Goal: Task Accomplishment & Management: Manage account settings

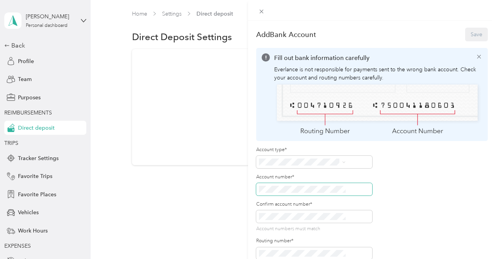
scroll to position [34, 0]
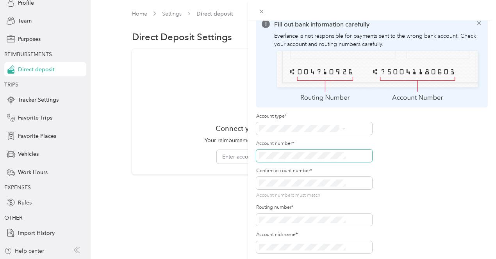
click at [288, 147] on div "Add Bank Account Save Fill out bank information carefully Everlance is not resp…" at bounding box center [248, 129] width 496 height 259
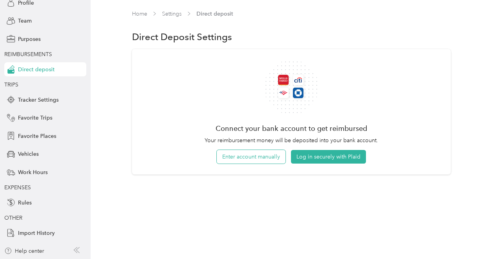
click at [250, 158] on button "Enter account manually" at bounding box center [251, 157] width 69 height 14
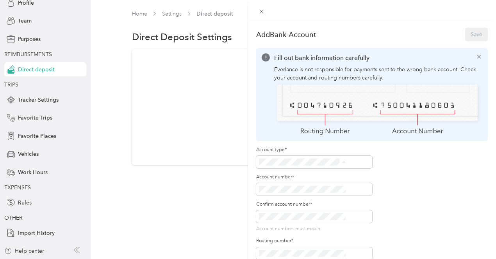
click at [314, 162] on span "Checking" at bounding box center [314, 163] width 23 height 7
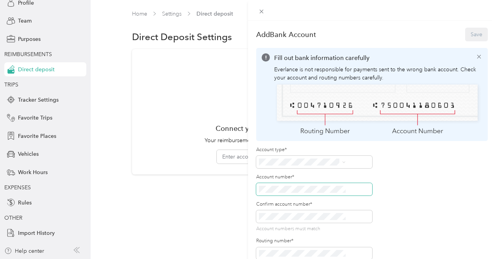
click at [297, 176] on div "Add Bank Account Save Fill out bank information carefully Everlance is not resp…" at bounding box center [372, 150] width 248 height 259
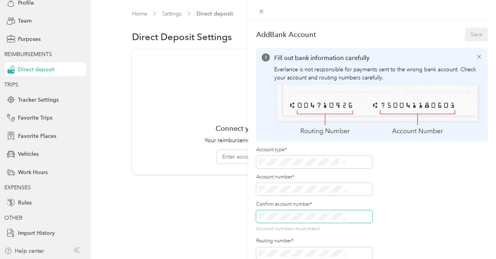
click at [315, 211] on span at bounding box center [314, 217] width 116 height 12
drag, startPoint x: 315, startPoint y: 199, endPoint x: 276, endPoint y: 249, distance: 64.2
click at [276, 249] on div "Add Bank Account Save Fill out bank information carefully Everlance is not resp…" at bounding box center [248, 129] width 496 height 259
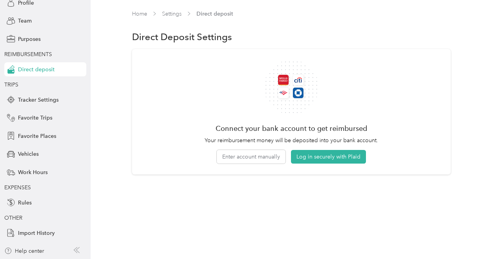
click at [256, 148] on div "Connect your bank account to get reimbursed Your reimbursement money will be de…" at bounding box center [290, 112] width 173 height 104
click at [255, 158] on button "Enter account manually" at bounding box center [251, 157] width 69 height 14
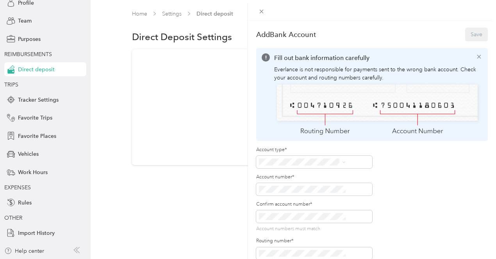
click at [327, 160] on div "Checking" at bounding box center [343, 163] width 81 height 8
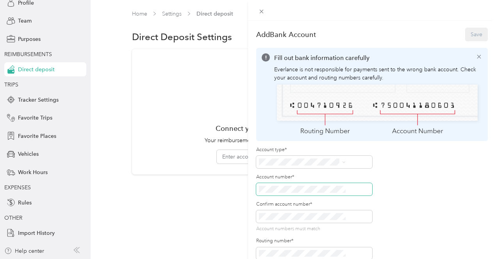
click at [290, 179] on div "Add Bank Account Save Fill out bank information carefully Everlance is not resp…" at bounding box center [372, 150] width 248 height 259
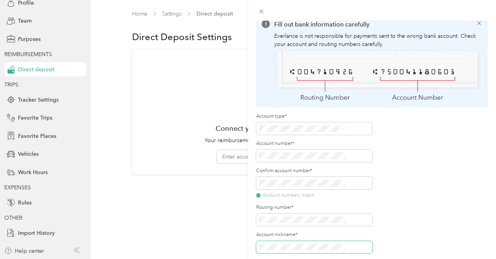
scroll to position [0, 0]
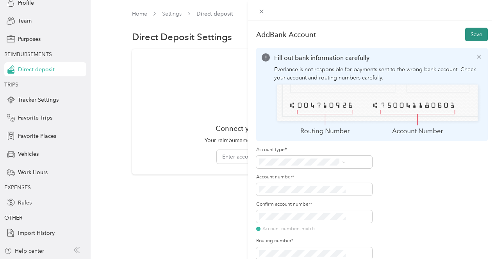
click at [468, 34] on button "Save" at bounding box center [476, 35] width 23 height 14
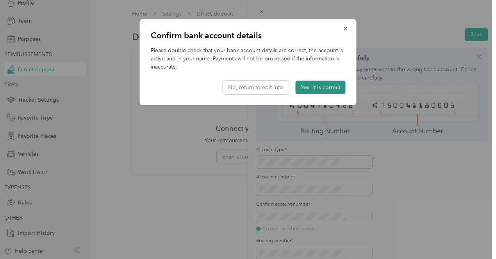
click at [326, 83] on button "Yes, it is correct" at bounding box center [320, 88] width 50 height 14
